Goal: Task Accomplishment & Management: Use online tool/utility

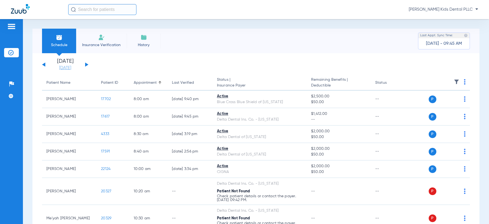
click at [71, 66] on link "[DATE]" at bounding box center [65, 67] width 33 height 5
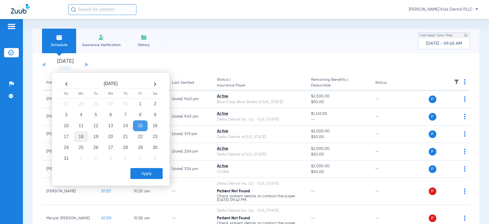
click at [81, 140] on td "18" at bounding box center [81, 136] width 15 height 11
click at [152, 175] on button "Apply" at bounding box center [146, 173] width 32 height 11
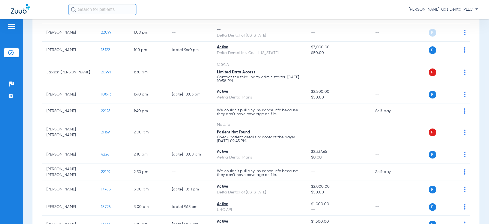
scroll to position [409, 0]
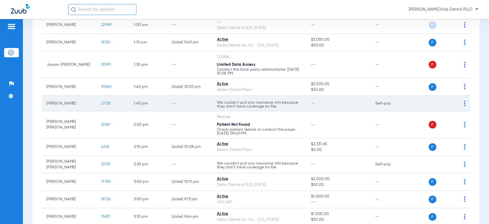
click at [462, 103] on td "P S" at bounding box center [439, 104] width 62 height 16
click at [458, 100] on div "P S" at bounding box center [437, 104] width 58 height 8
click at [464, 102] on img at bounding box center [465, 103] width 2 height 5
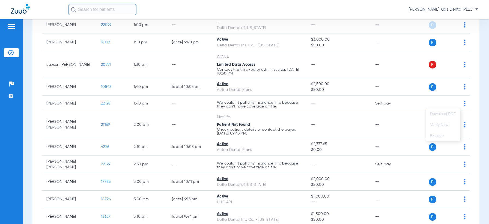
drag, startPoint x: 388, startPoint y: 104, endPoint x: 474, endPoint y: 104, distance: 85.7
click at [388, 103] on div at bounding box center [244, 112] width 489 height 224
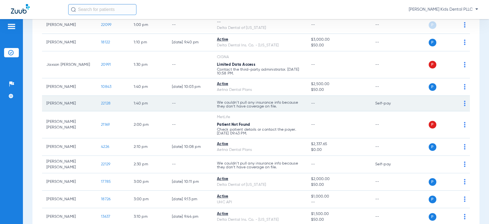
click at [461, 102] on td "P S" at bounding box center [439, 104] width 62 height 16
click at [464, 103] on img at bounding box center [465, 103] width 2 height 5
click at [459, 103] on div at bounding box center [244, 112] width 489 height 224
click at [312, 105] on span "--" at bounding box center [313, 104] width 4 height 4
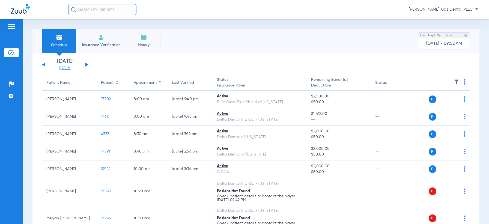
click at [60, 68] on link "[DATE]" at bounding box center [65, 67] width 33 height 5
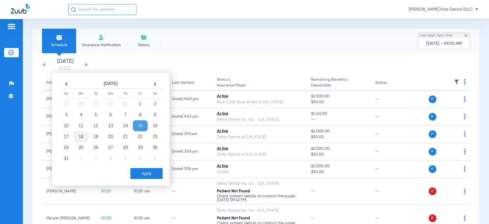
click at [77, 137] on td "18" at bounding box center [81, 136] width 15 height 11
click at [152, 172] on button "Apply" at bounding box center [146, 173] width 32 height 11
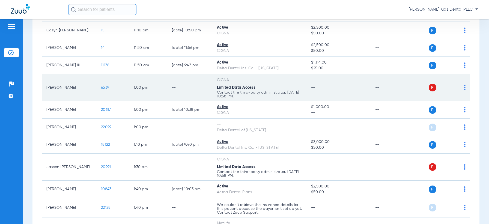
scroll to position [375, 0]
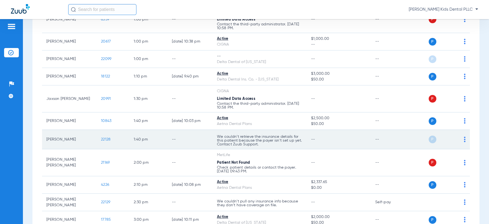
click at [458, 137] on div "P S" at bounding box center [437, 140] width 58 height 8
click at [464, 141] on img at bounding box center [465, 139] width 2 height 5
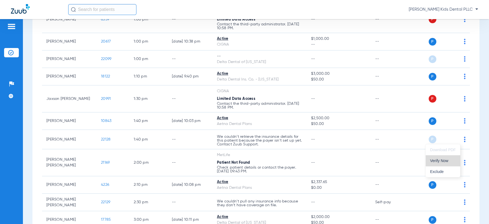
click at [448, 159] on span "Verify Now" at bounding box center [443, 161] width 26 height 4
